Goal: Task Accomplishment & Management: Manage account settings

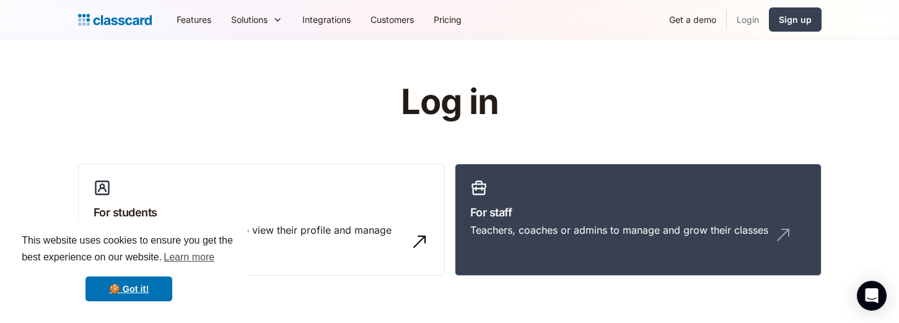
click at [750, 10] on link "Login" at bounding box center [748, 20] width 42 height 28
click at [609, 274] on link "For staff Teachers, coaches or admins to manage and grow their classes" at bounding box center [638, 220] width 367 height 113
